Goal: Transaction & Acquisition: Subscribe to service/newsletter

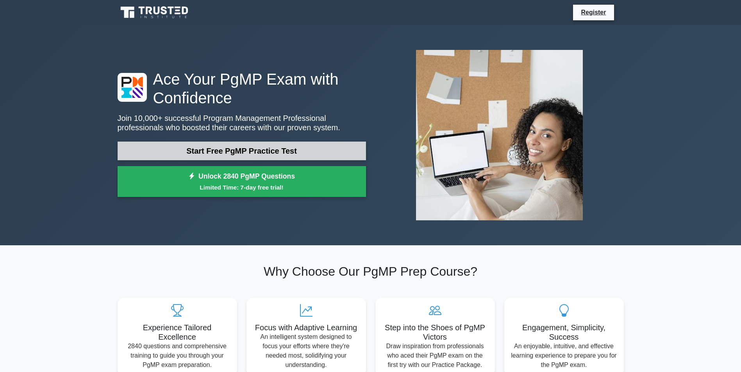
click at [319, 158] on link "Start Free PgMP Practice Test" at bounding box center [242, 151] width 248 height 19
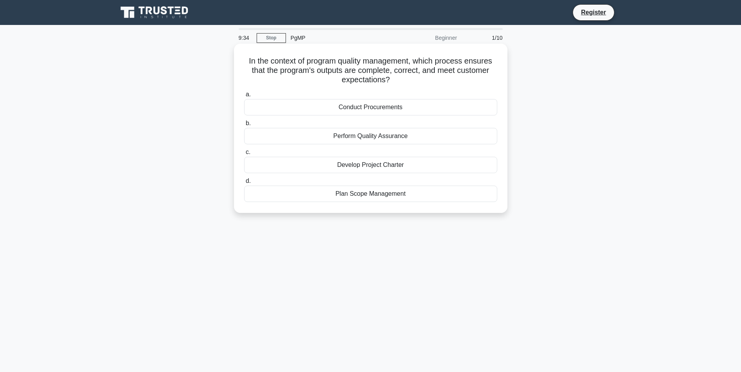
click at [360, 138] on div "Perform Quality Assurance" at bounding box center [370, 136] width 253 height 16
click at [244, 126] on input "b. Perform Quality Assurance" at bounding box center [244, 123] width 0 height 5
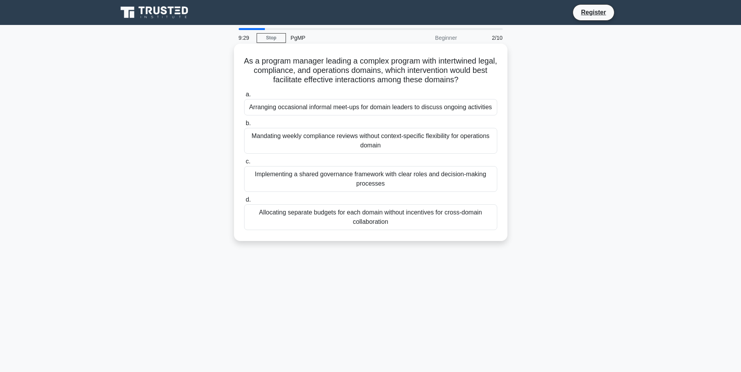
click at [354, 142] on div "Mandating weekly compliance reviews without context-specific flexibility for op…" at bounding box center [370, 141] width 253 height 26
click at [244, 126] on input "b. Mandating weekly compliance reviews without context-specific flexibility for…" at bounding box center [244, 123] width 0 height 5
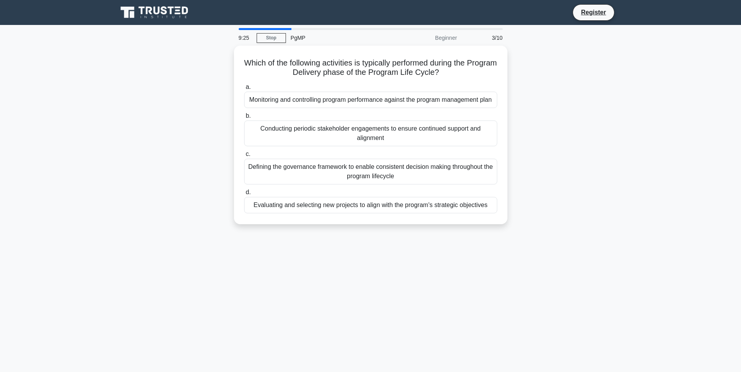
click at [255, 30] on div "9:25" at bounding box center [245, 38] width 23 height 16
click at [253, 29] on div at bounding box center [265, 29] width 53 height 2
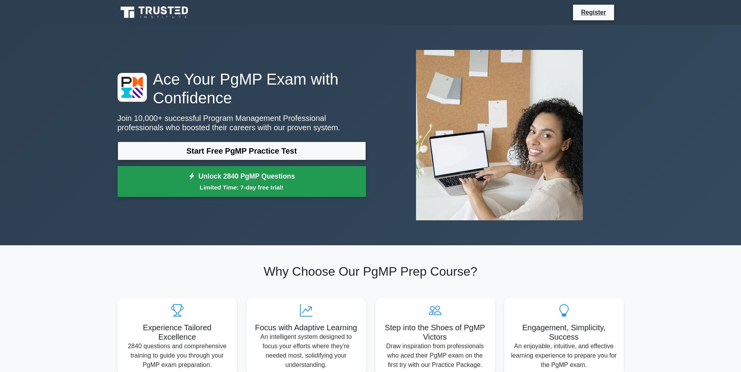
click at [287, 183] on small "Limited Time: 7-day free trial!" at bounding box center [241, 187] width 229 height 9
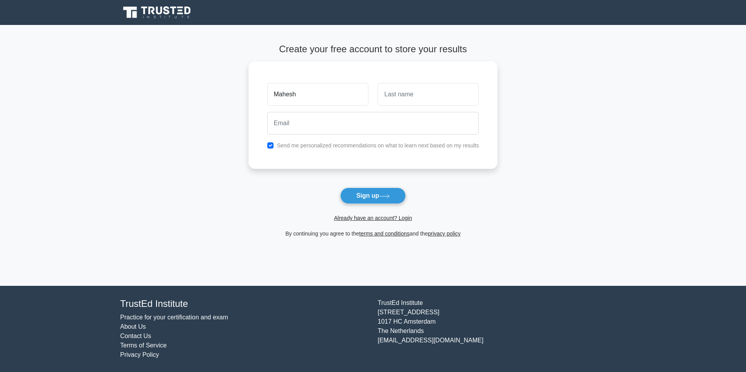
type input "Mahesh"
type input "Gopal"
type input "magigop@hotmail.com"
click at [390, 195] on icon at bounding box center [384, 196] width 11 height 4
